Goal: Information Seeking & Learning: Learn about a topic

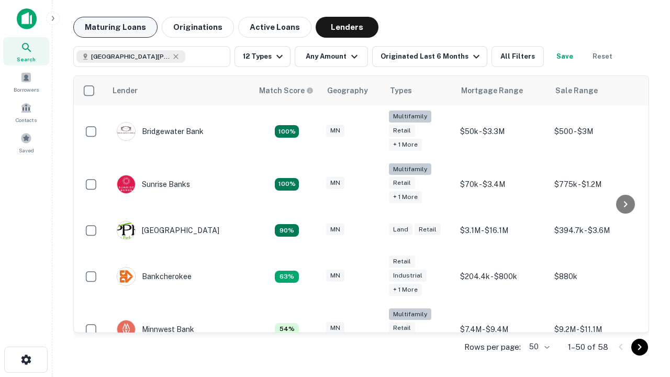
click at [115, 27] on button "Maturing Loans" at bounding box center [115, 27] width 84 height 21
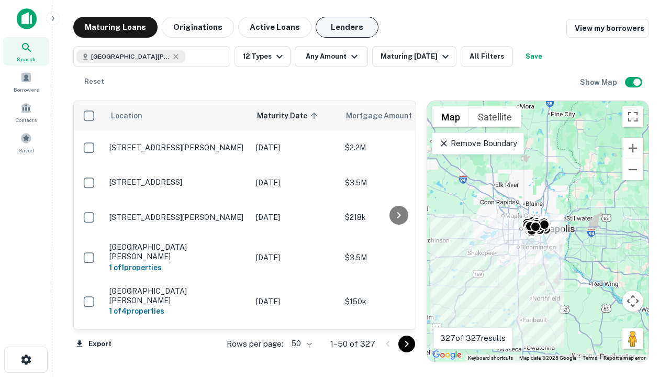
click at [347, 27] on button "Lenders" at bounding box center [347, 27] width 63 height 21
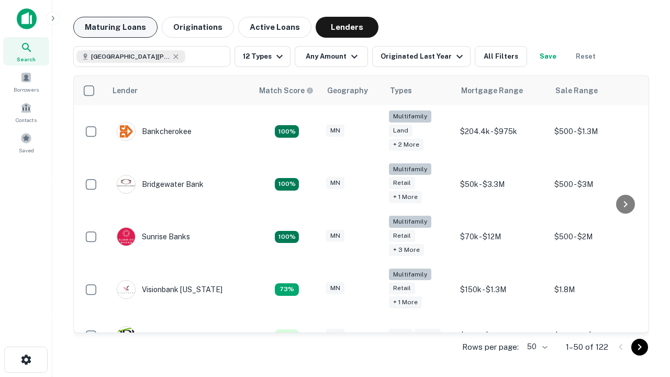
click at [115, 27] on button "Maturing Loans" at bounding box center [115, 27] width 84 height 21
